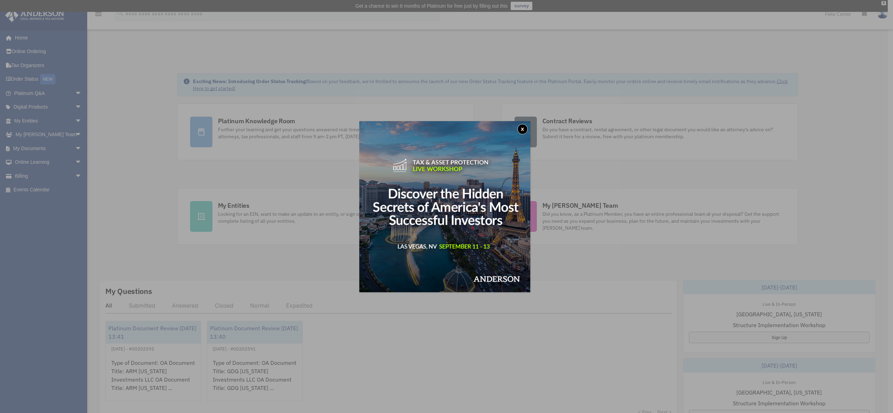
click at [523, 130] on button "x" at bounding box center [522, 129] width 10 height 10
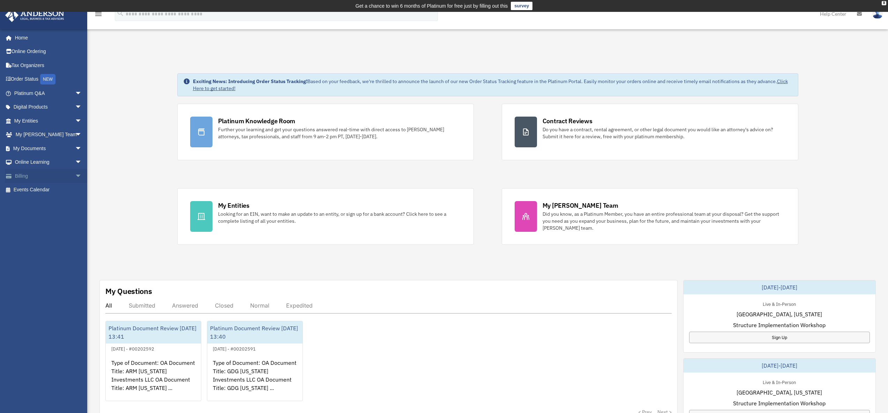
click at [20, 174] on link "Billing arrow_drop_down" at bounding box center [49, 176] width 88 height 14
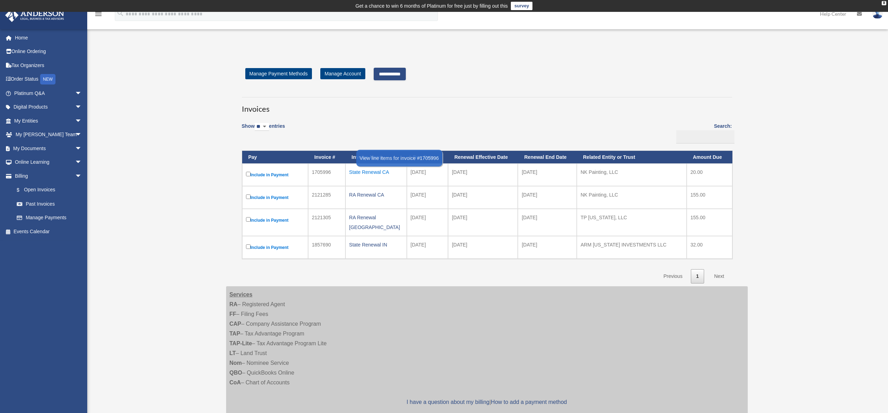
click at [369, 172] on div "State Renewal CA" at bounding box center [376, 172] width 54 height 10
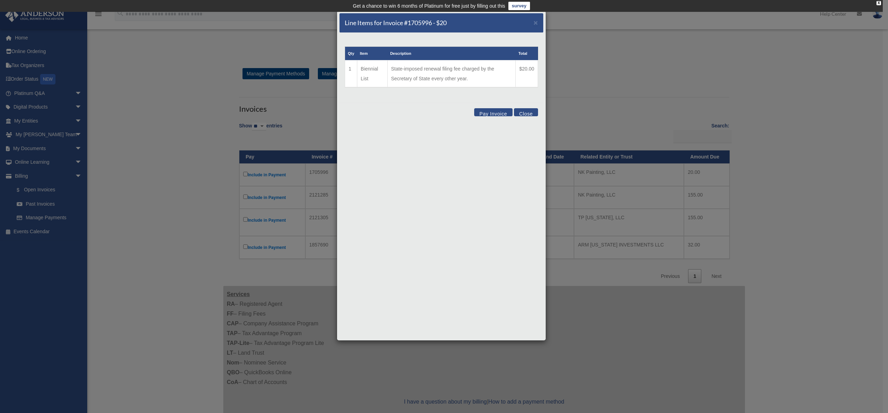
click at [529, 113] on button "Close" at bounding box center [526, 112] width 24 height 8
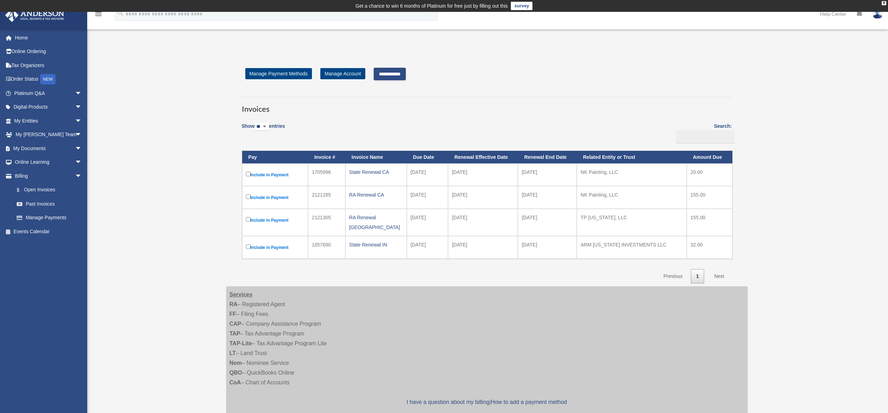
click at [394, 75] on input "**********" at bounding box center [390, 74] width 32 height 13
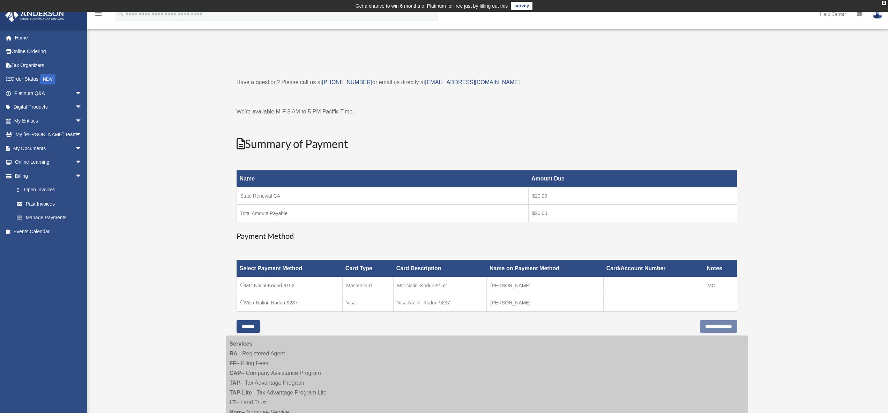
scroll to position [53, 0]
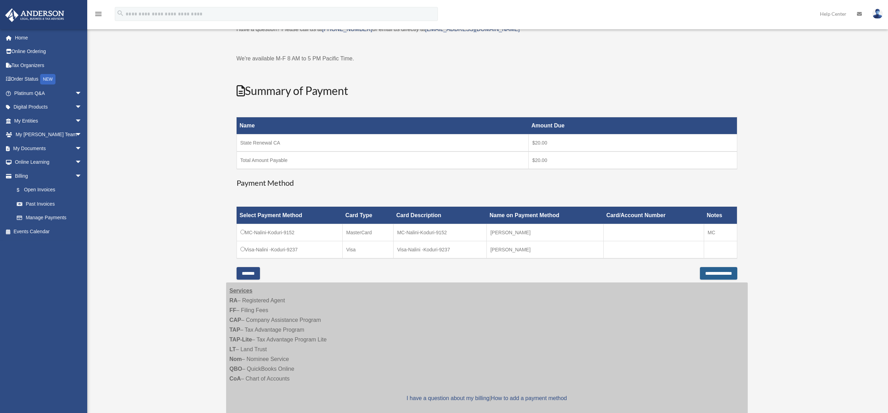
click at [702, 271] on input "**********" at bounding box center [718, 273] width 37 height 13
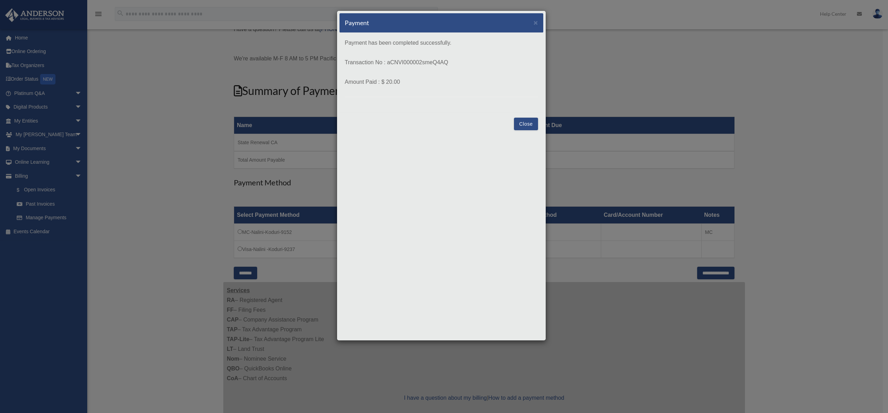
click at [523, 126] on button "Close" at bounding box center [526, 124] width 24 height 13
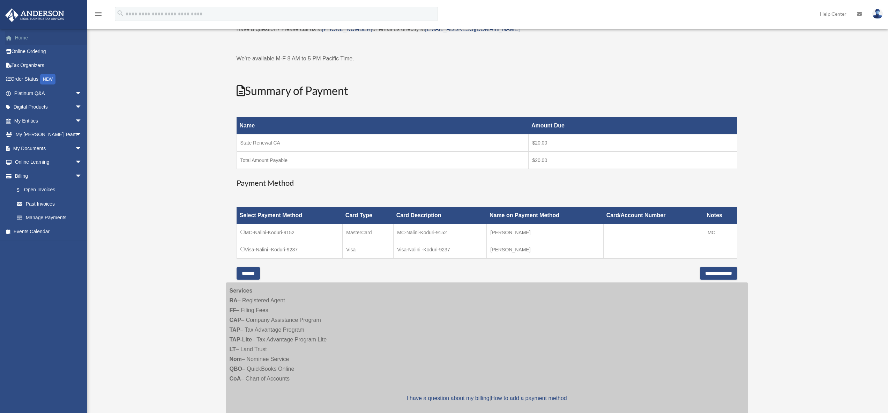
click at [21, 39] on link "Home" at bounding box center [49, 38] width 88 height 14
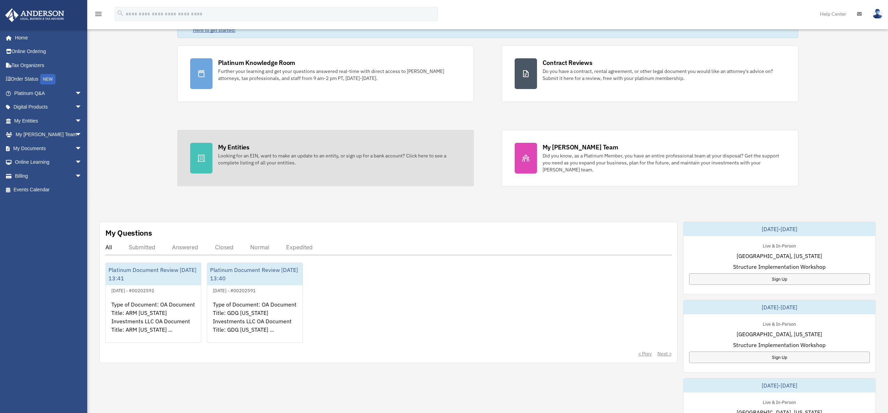
scroll to position [94, 0]
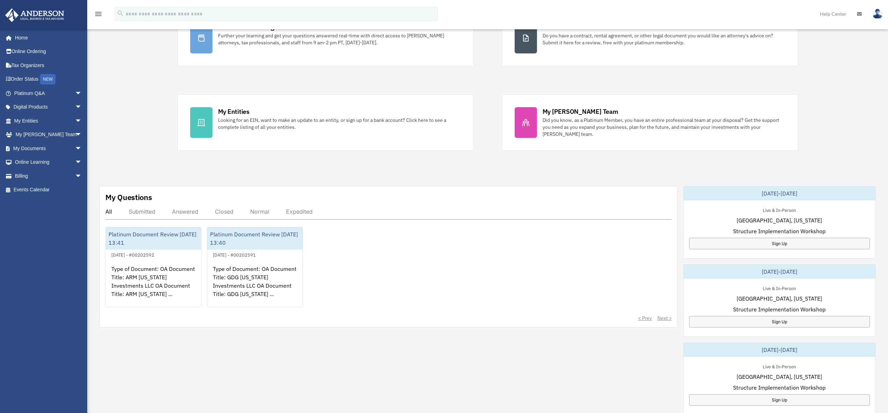
click at [143, 210] on div "Submitted" at bounding box center [142, 211] width 27 height 7
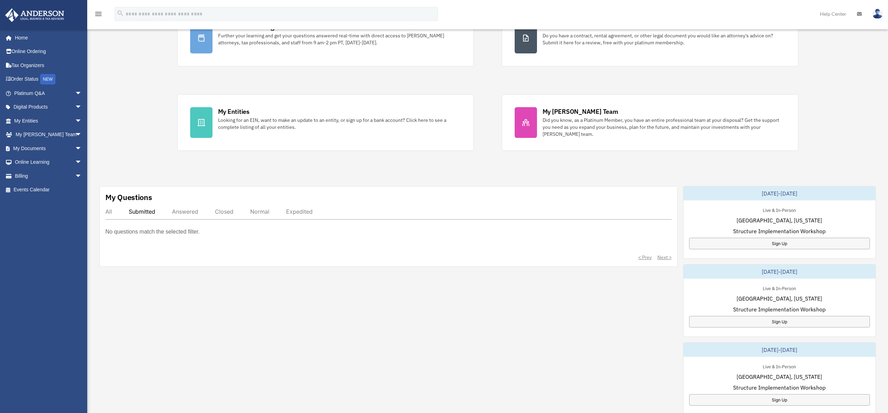
click at [191, 211] on div "Answered" at bounding box center [185, 211] width 26 height 7
click at [110, 211] on div "All" at bounding box center [108, 211] width 7 height 7
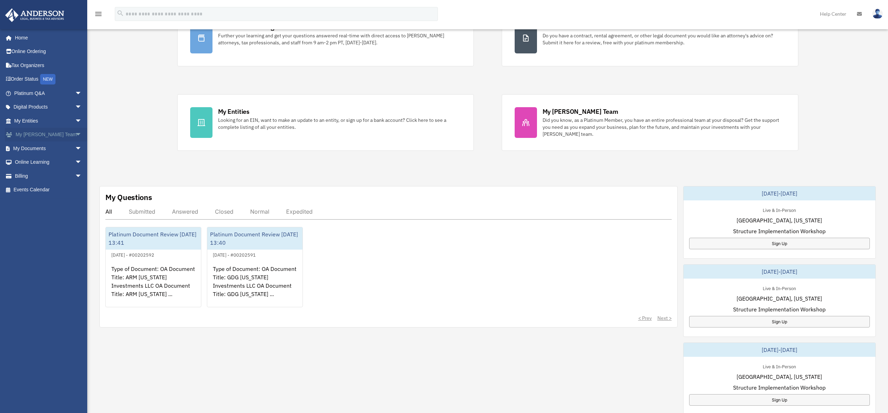
click at [45, 135] on link "My Anderson Team arrow_drop_down" at bounding box center [49, 135] width 88 height 14
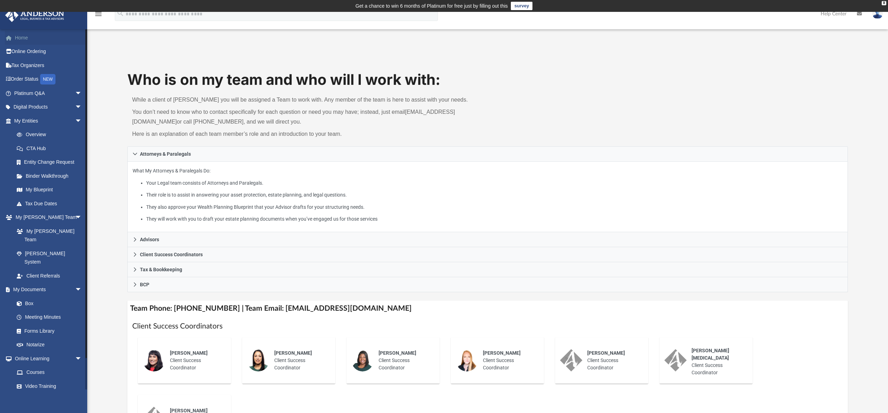
click at [32, 38] on link "Home" at bounding box center [49, 38] width 88 height 14
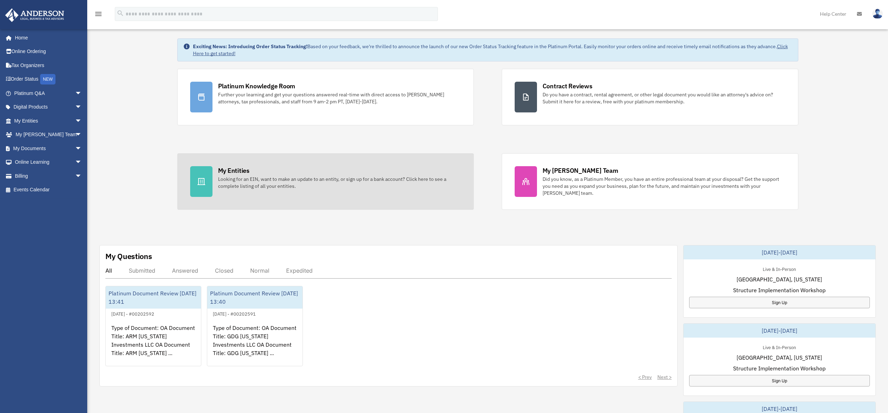
scroll to position [39, 0]
